Goal: Task Accomplishment & Management: Manage account settings

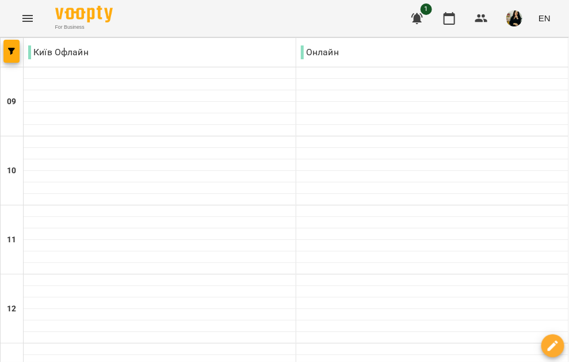
scroll to position [610, 0]
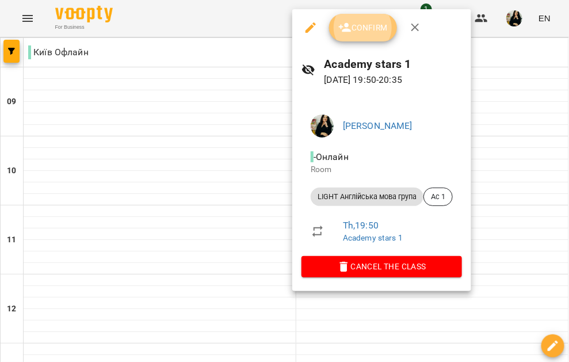
click at [349, 24] on icon "button" at bounding box center [345, 28] width 14 height 14
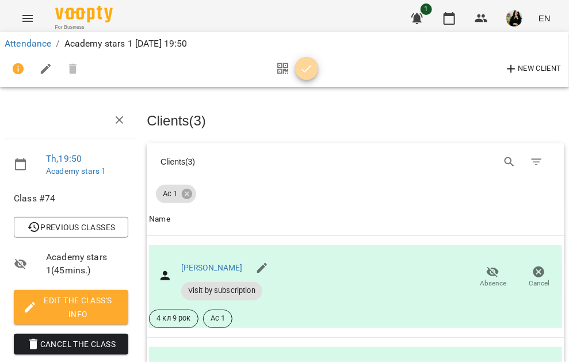
click at [313, 73] on icon "button" at bounding box center [307, 69] width 14 height 14
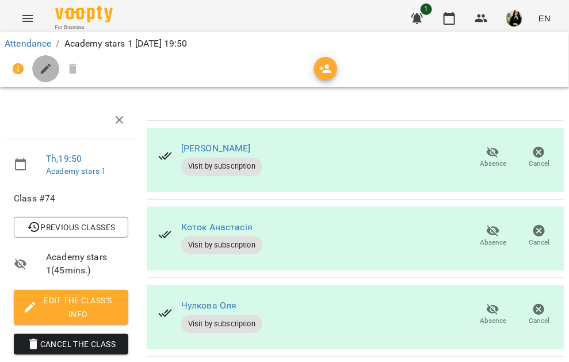
click at [50, 65] on icon "button" at bounding box center [46, 69] width 10 height 10
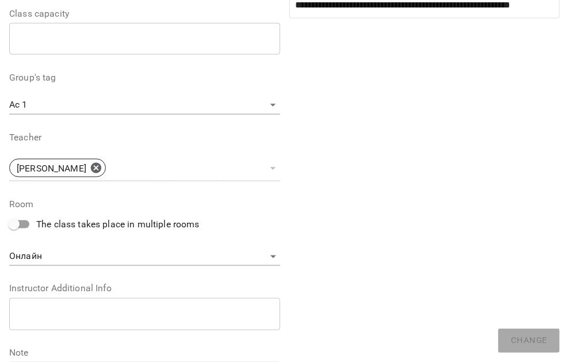
scroll to position [435, 0]
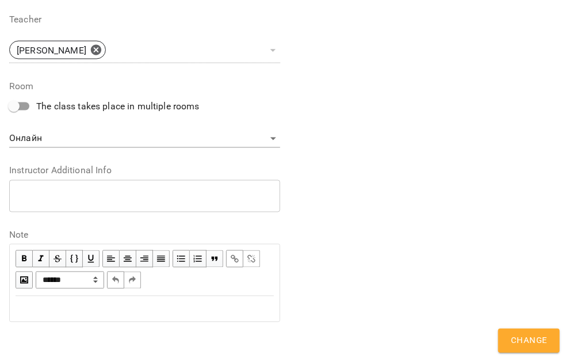
click at [127, 299] on div "Edit text" at bounding box center [144, 309] width 269 height 24
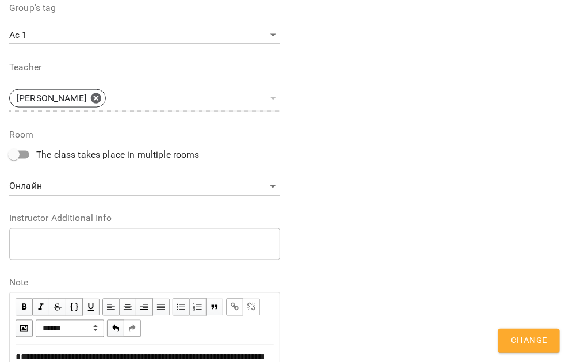
scroll to position [483, 0]
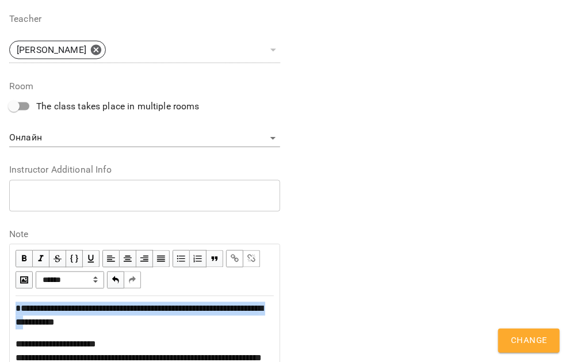
drag, startPoint x: 120, startPoint y: 324, endPoint x: 0, endPoint y: 303, distance: 122.0
click at [0, 303] on div "**********" at bounding box center [284, 11] width 569 height 915
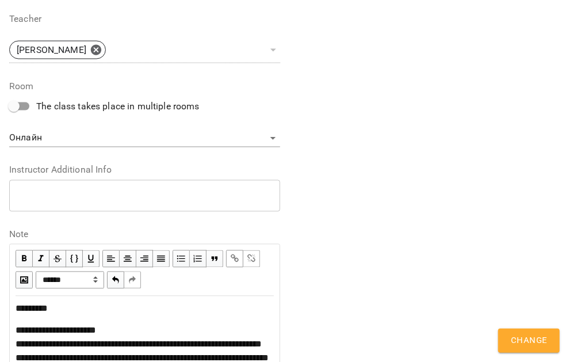
click at [121, 336] on div "**********" at bounding box center [145, 365] width 258 height 83
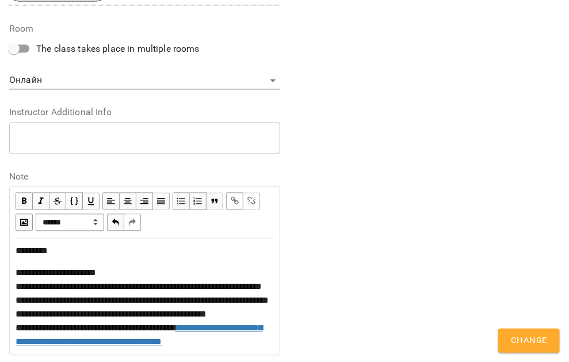
scroll to position [598, 0]
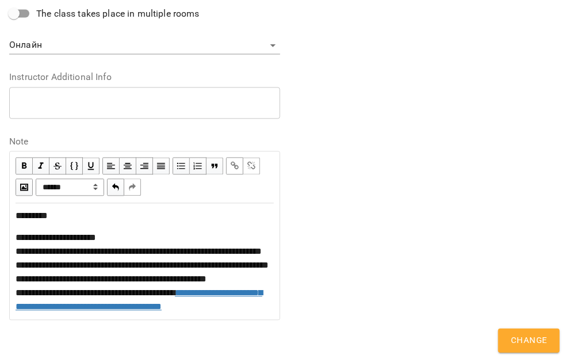
click at [530, 337] on span "Change" at bounding box center [529, 340] width 36 height 15
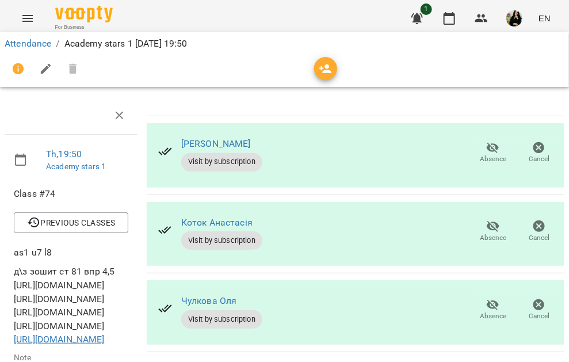
scroll to position [115, 0]
